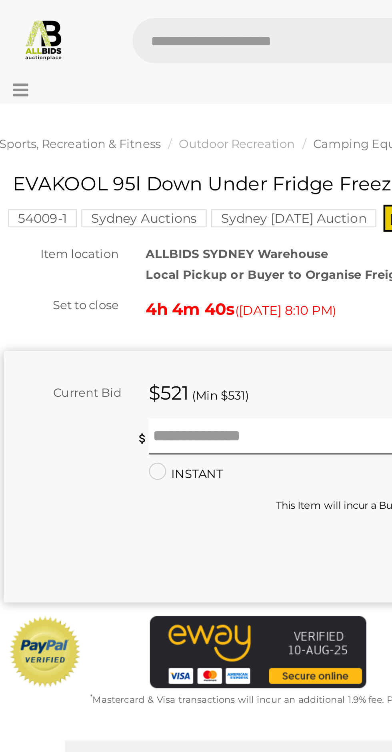
click at [60, 66] on span "Sports, Recreation & Fitness" at bounding box center [44, 63] width 72 height 6
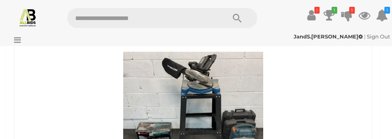
scroll to position [1487, 0]
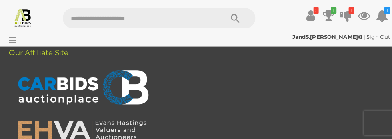
scroll to position [1389, 0]
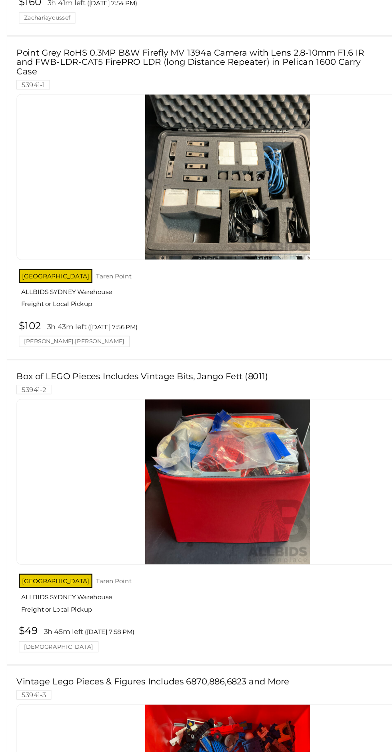
scroll to position [8805, 0]
click at [102, 138] on div at bounding box center [193, 522] width 358 height 141
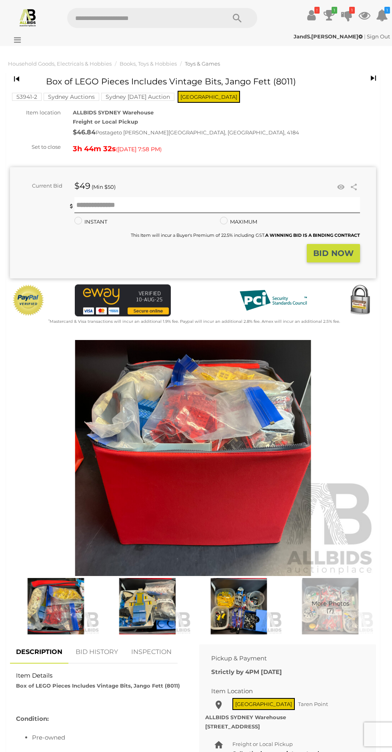
scroll to position [182, 0]
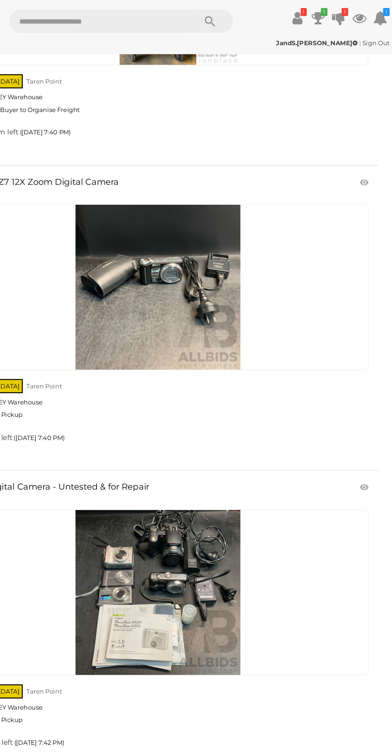
scroll to position [6458, 0]
